Goal: Information Seeking & Learning: Check status

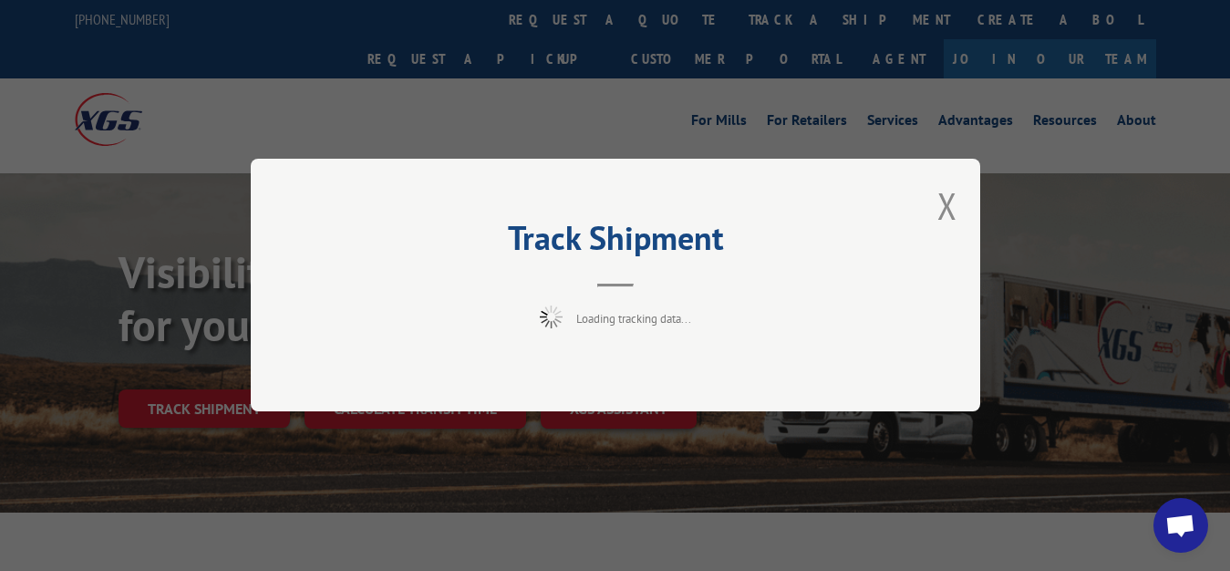
scroll to position [93, 0]
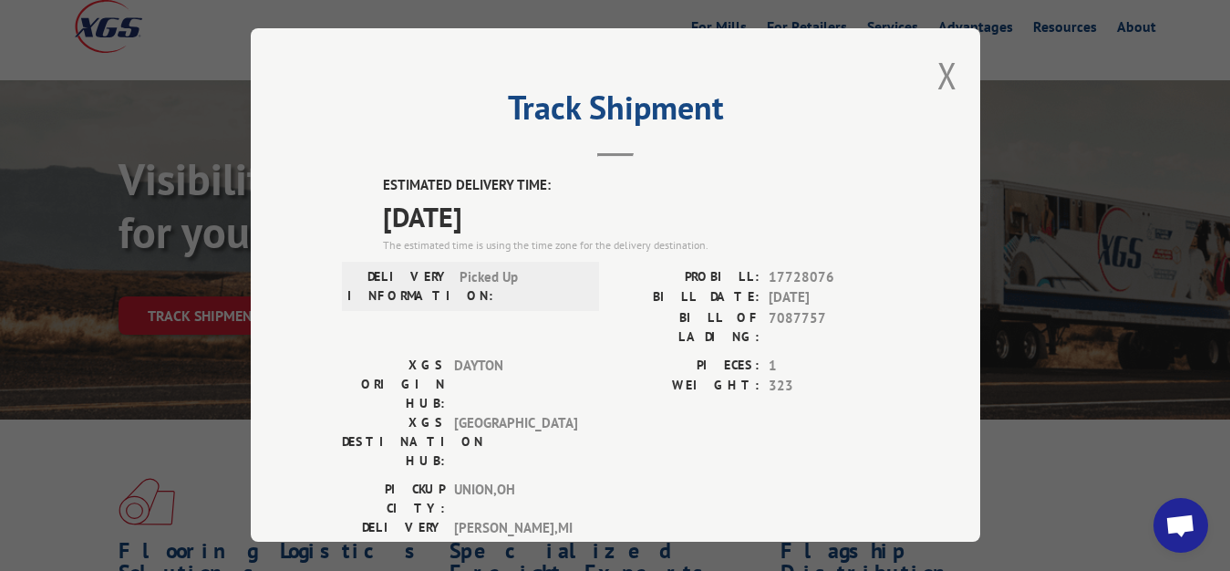
drag, startPoint x: 938, startPoint y: 73, endPoint x: 805, endPoint y: 177, distance: 168.9
click at [937, 74] on button "Close modal" at bounding box center [947, 75] width 20 height 48
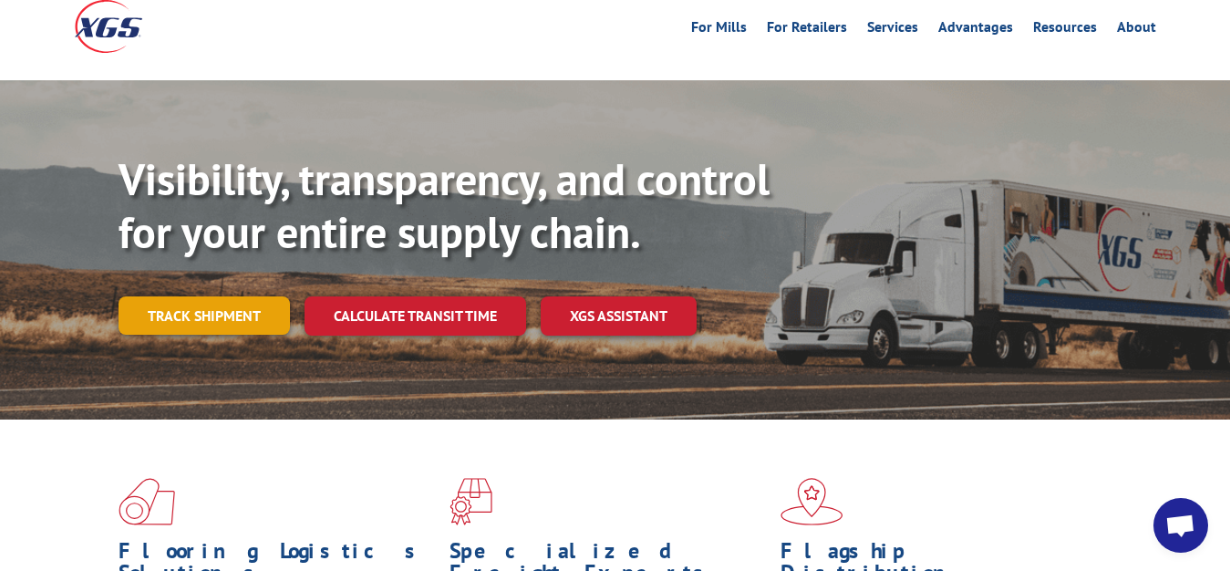
click at [190, 296] on link "Track shipment" at bounding box center [204, 315] width 171 height 38
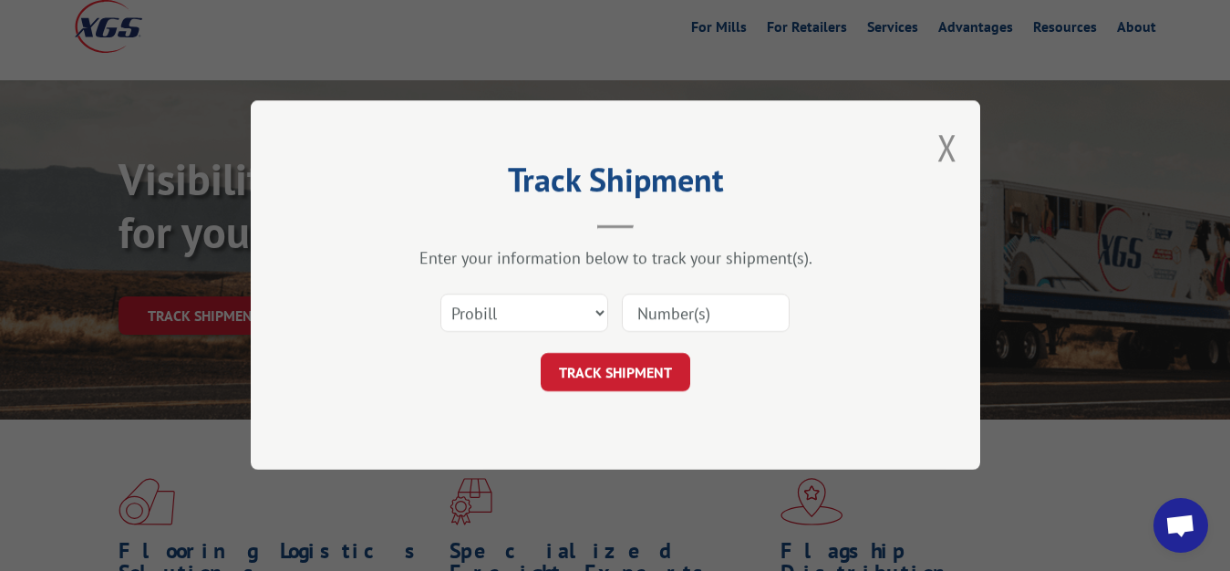
scroll to position [0, 0]
drag, startPoint x: 499, startPoint y: 307, endPoint x: 498, endPoint y: 316, distance: 9.2
click at [440, 294] on select "Select category... Probill BOL PO" at bounding box center [524, 313] width 168 height 38
select select "bol"
click option "BOL" at bounding box center [0, 0] width 0 height 0
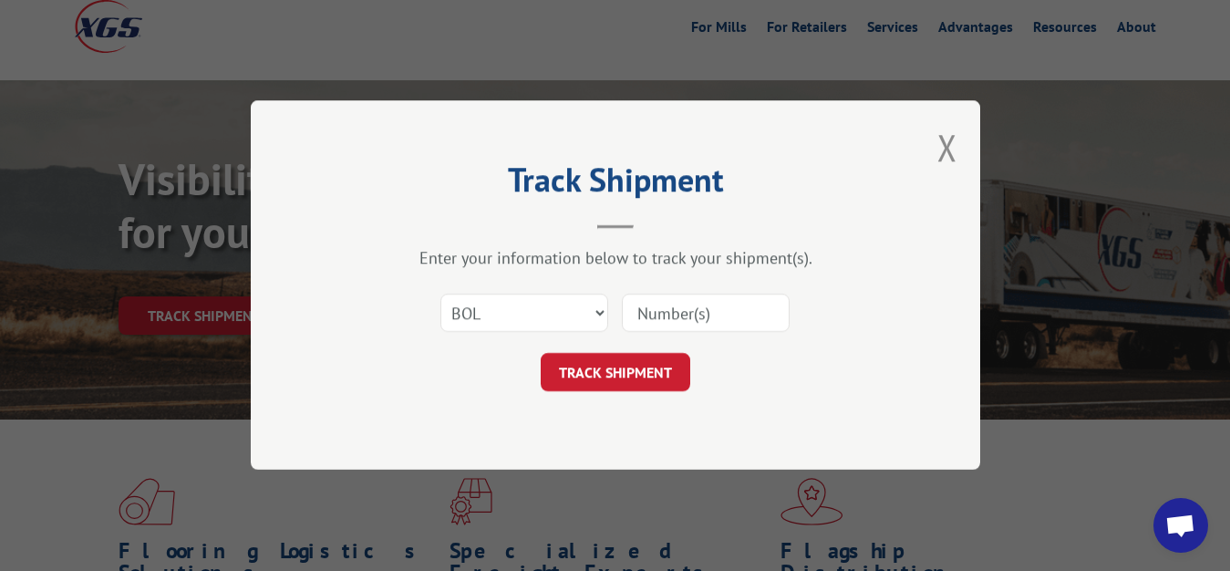
drag, startPoint x: 642, startPoint y: 316, endPoint x: 660, endPoint y: 241, distance: 77.8
click at [642, 311] on input at bounding box center [706, 313] width 168 height 38
type input "7087763"
click button "TRACK SHIPMENT" at bounding box center [615, 373] width 149 height 38
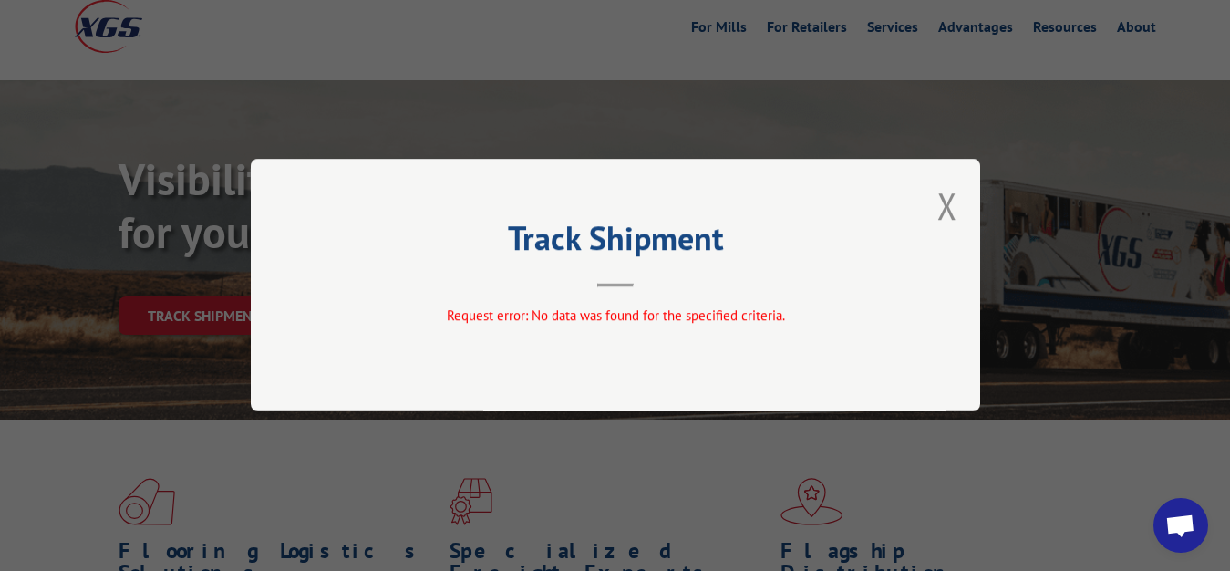
drag, startPoint x: 943, startPoint y: 207, endPoint x: 900, endPoint y: 268, distance: 74.6
click at [943, 214] on button "Close modal" at bounding box center [947, 205] width 20 height 48
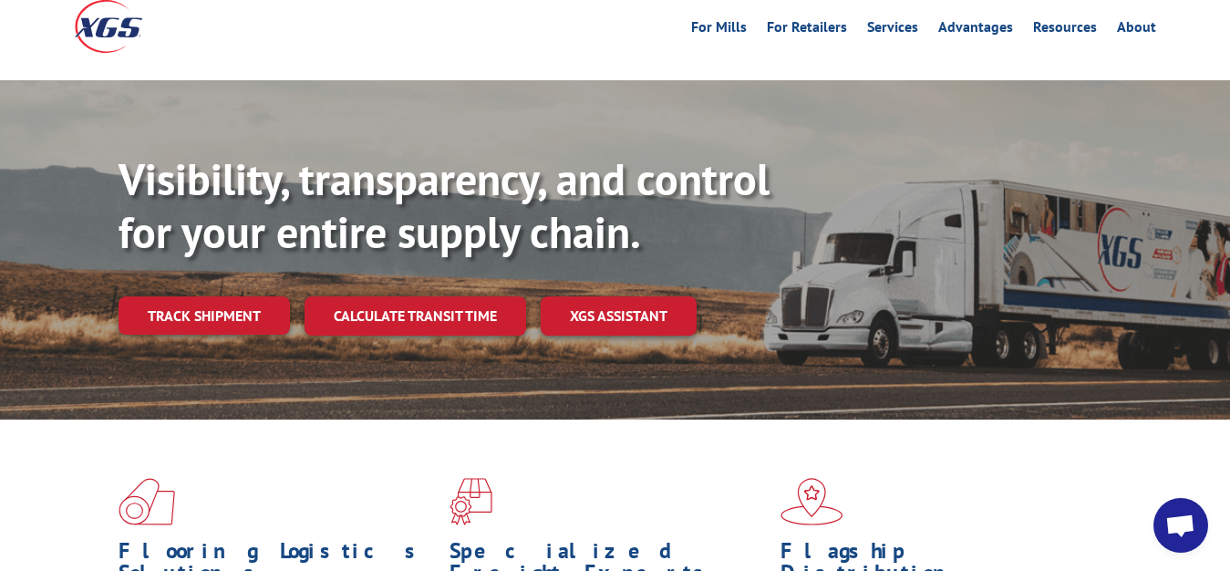
click at [250, 296] on link "Track shipment" at bounding box center [204, 315] width 171 height 38
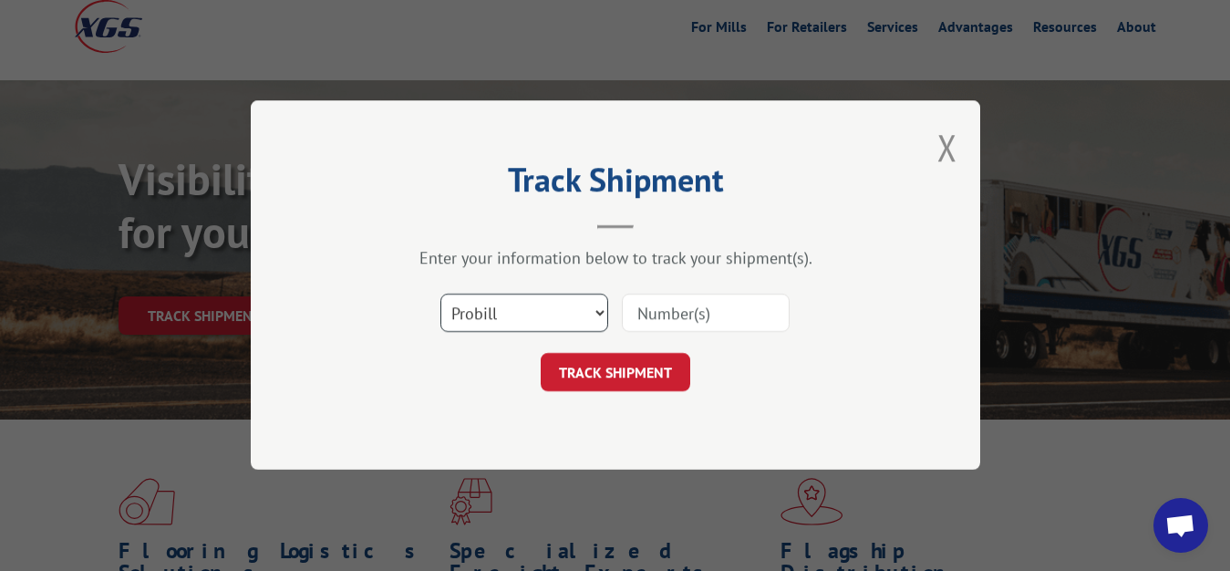
click at [440, 294] on select "Select category... Probill BOL PO" at bounding box center [524, 313] width 168 height 38
select select "bol"
click option "BOL" at bounding box center [0, 0] width 0 height 0
click at [674, 325] on input at bounding box center [706, 313] width 168 height 38
